Goal: Task Accomplishment & Management: Manage account settings

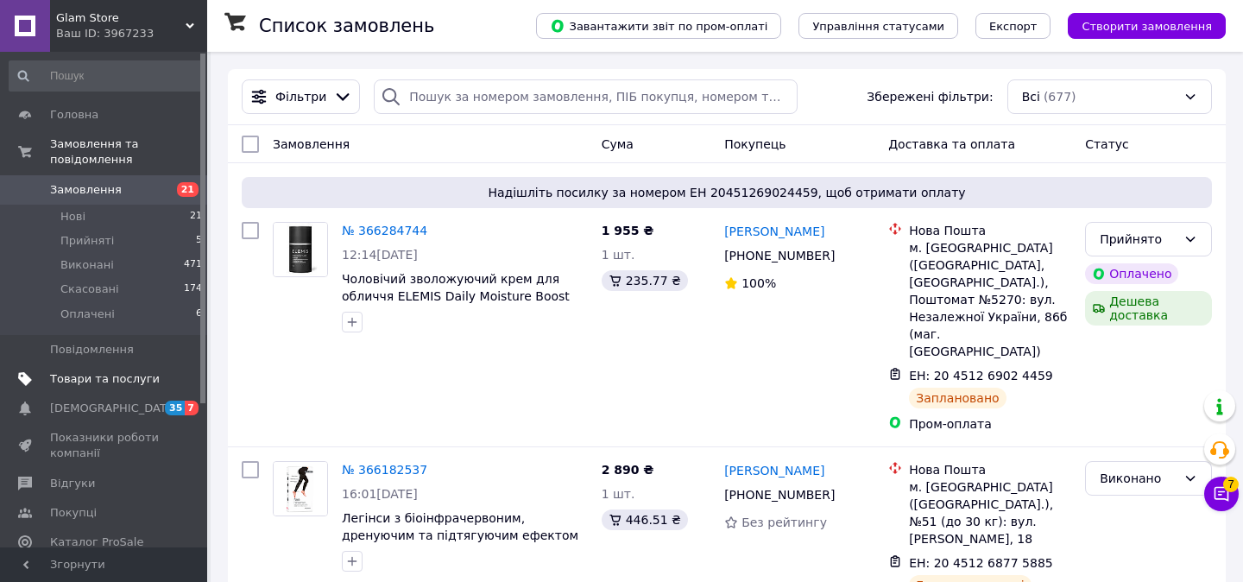
click at [79, 384] on span "Товари та послуги" at bounding box center [105, 379] width 110 height 16
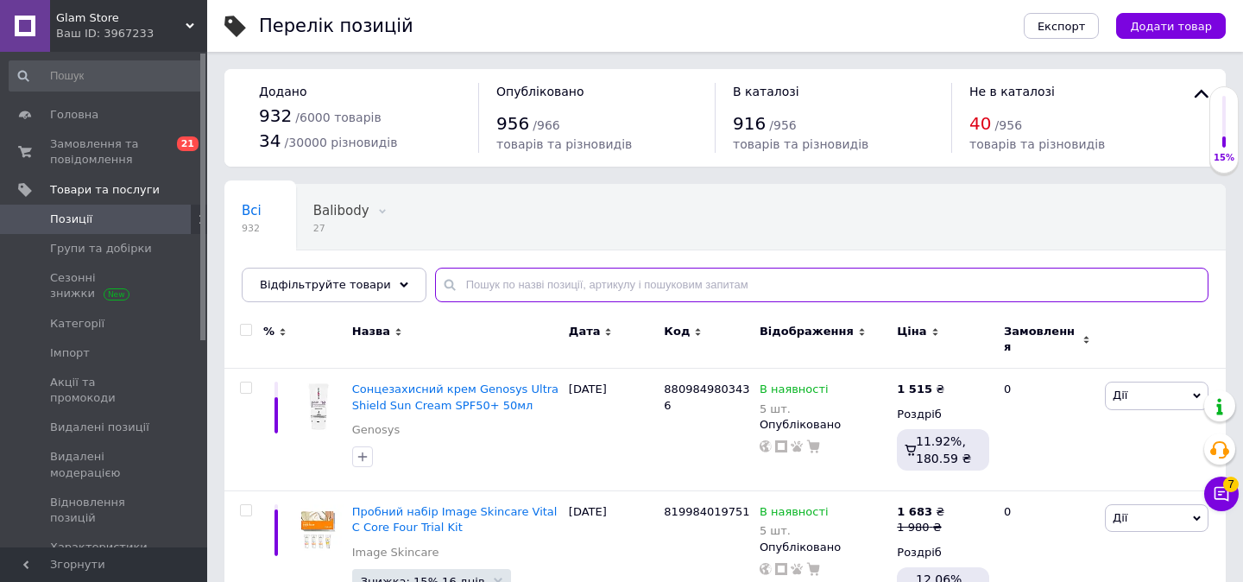
click at [510, 276] on input "text" at bounding box center [821, 285] width 773 height 35
paste input "Чоловічий зволожуючий крем для обличчя ELEMIS Daily Moisture Boost 50мл"
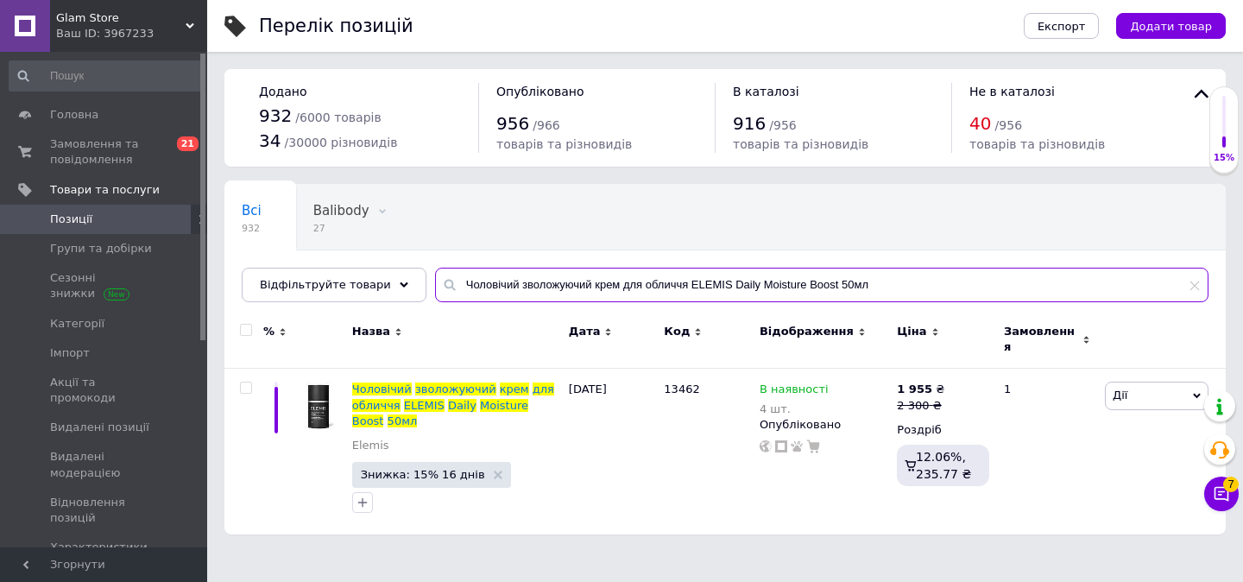
type input "Чоловічий зволожуючий крем для обличчя ELEMIS Daily Moisture Boost 50мл"
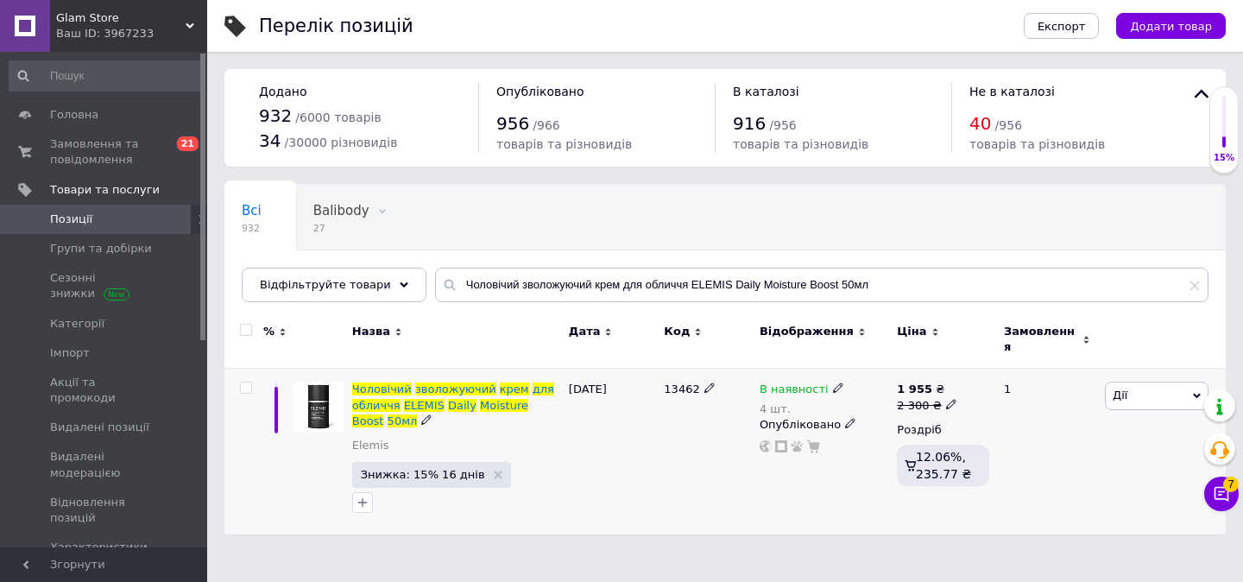
click at [704, 382] on icon at bounding box center [709, 387] width 10 height 10
type input "1"
type input "641628602209"
click at [709, 465] on div at bounding box center [708, 452] width 96 height 166
